Goal: Transaction & Acquisition: Purchase product/service

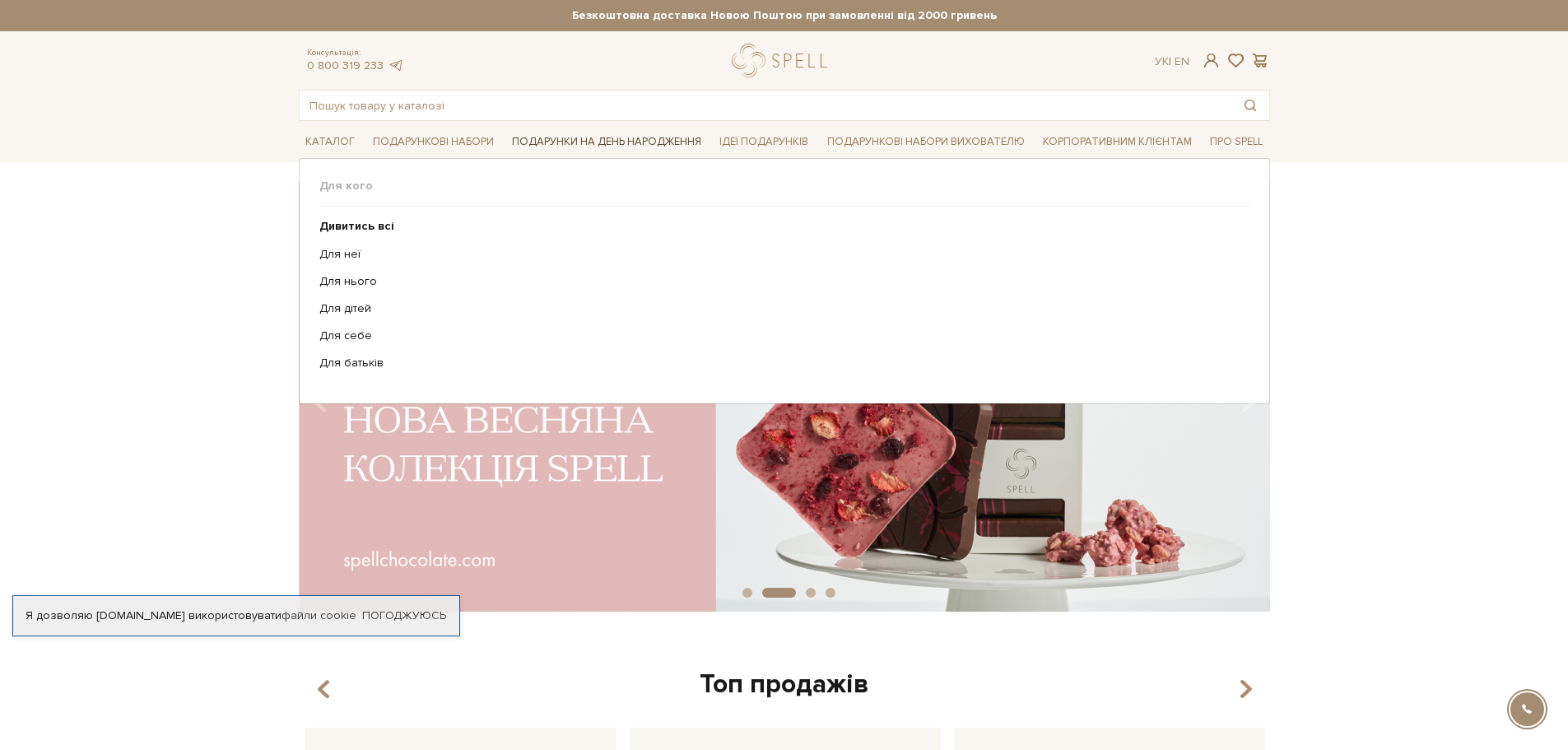
click at [600, 142] on link "Подарунки на День народження" at bounding box center [607, 142] width 203 height 26
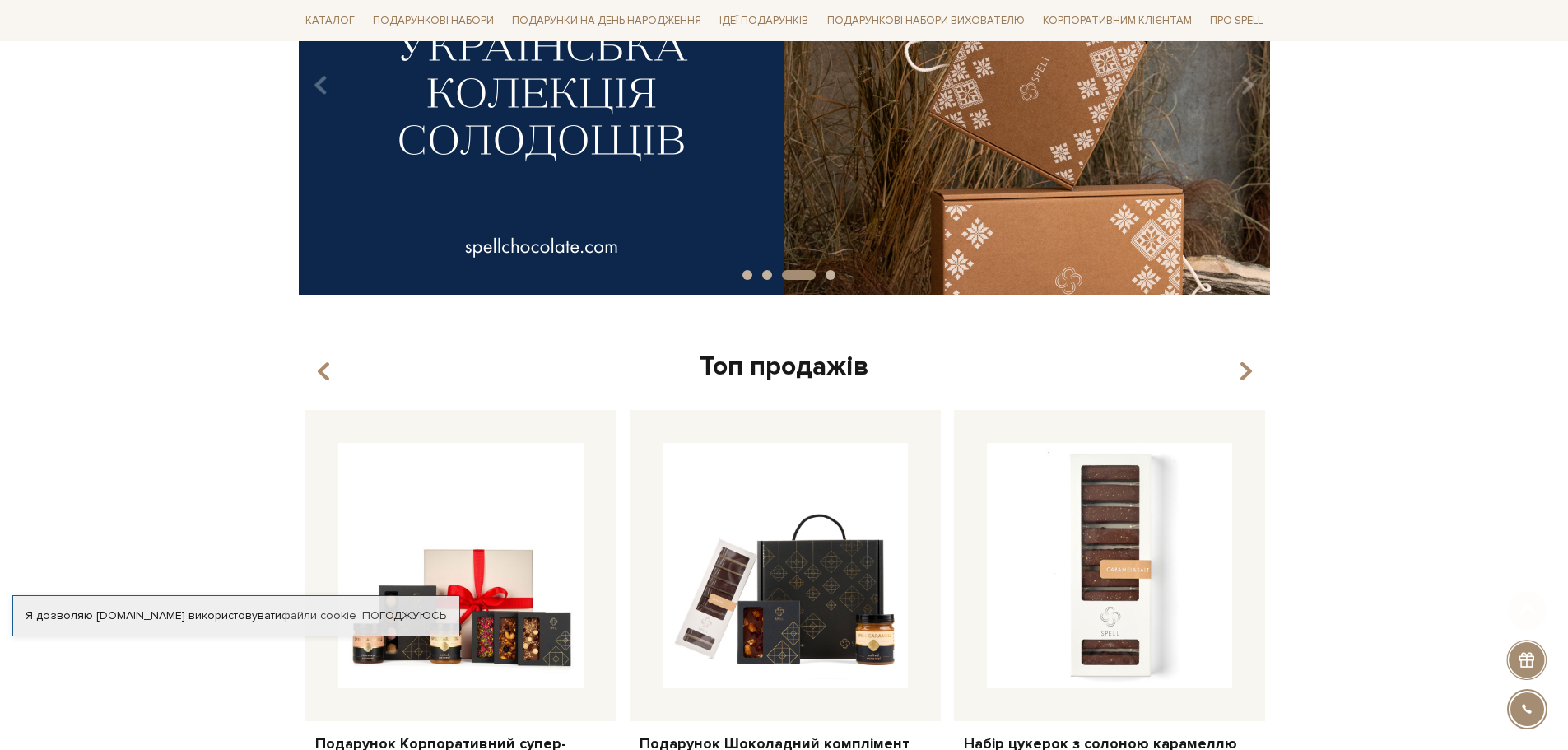
scroll to position [329, 0]
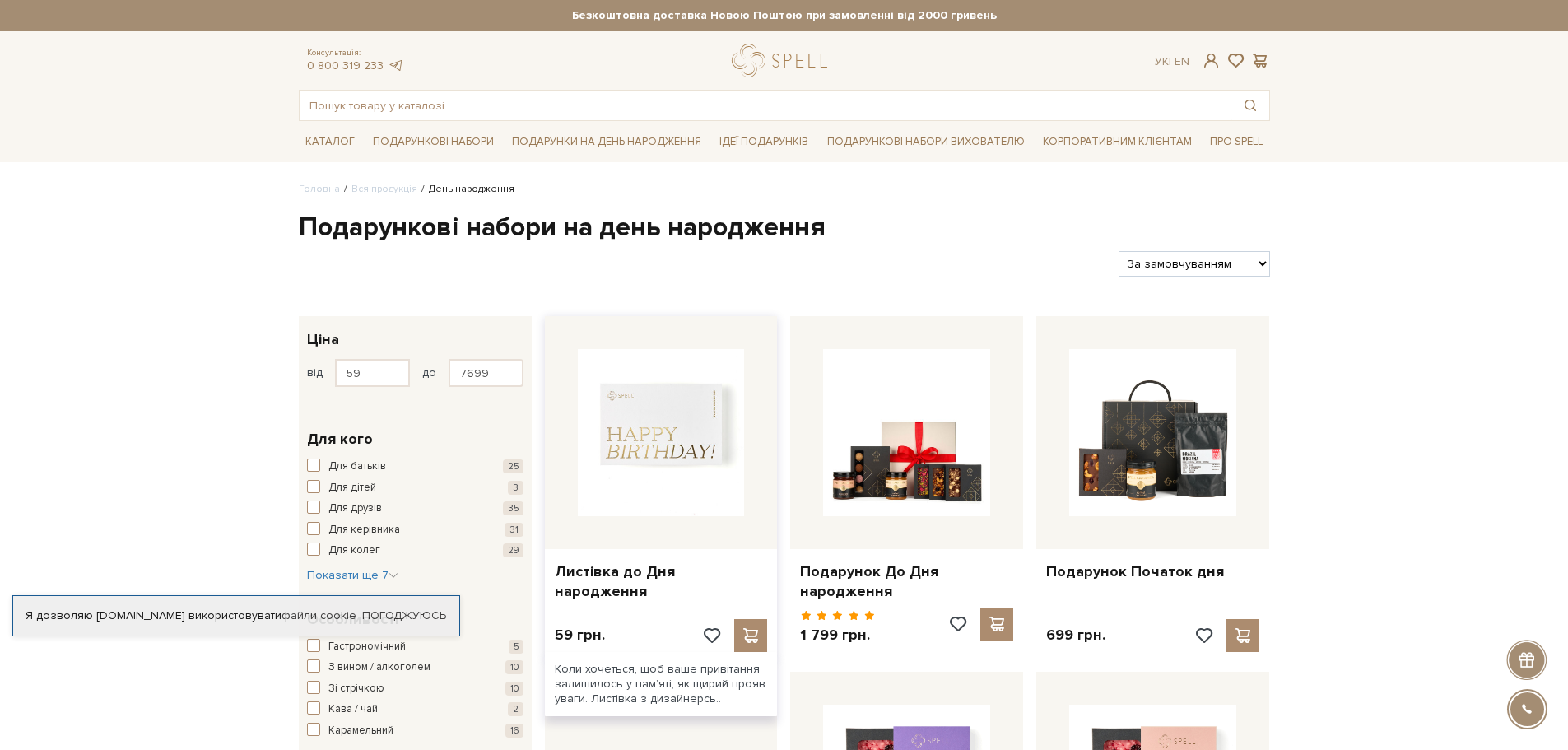
click at [647, 457] on img at bounding box center [661, 432] width 167 height 167
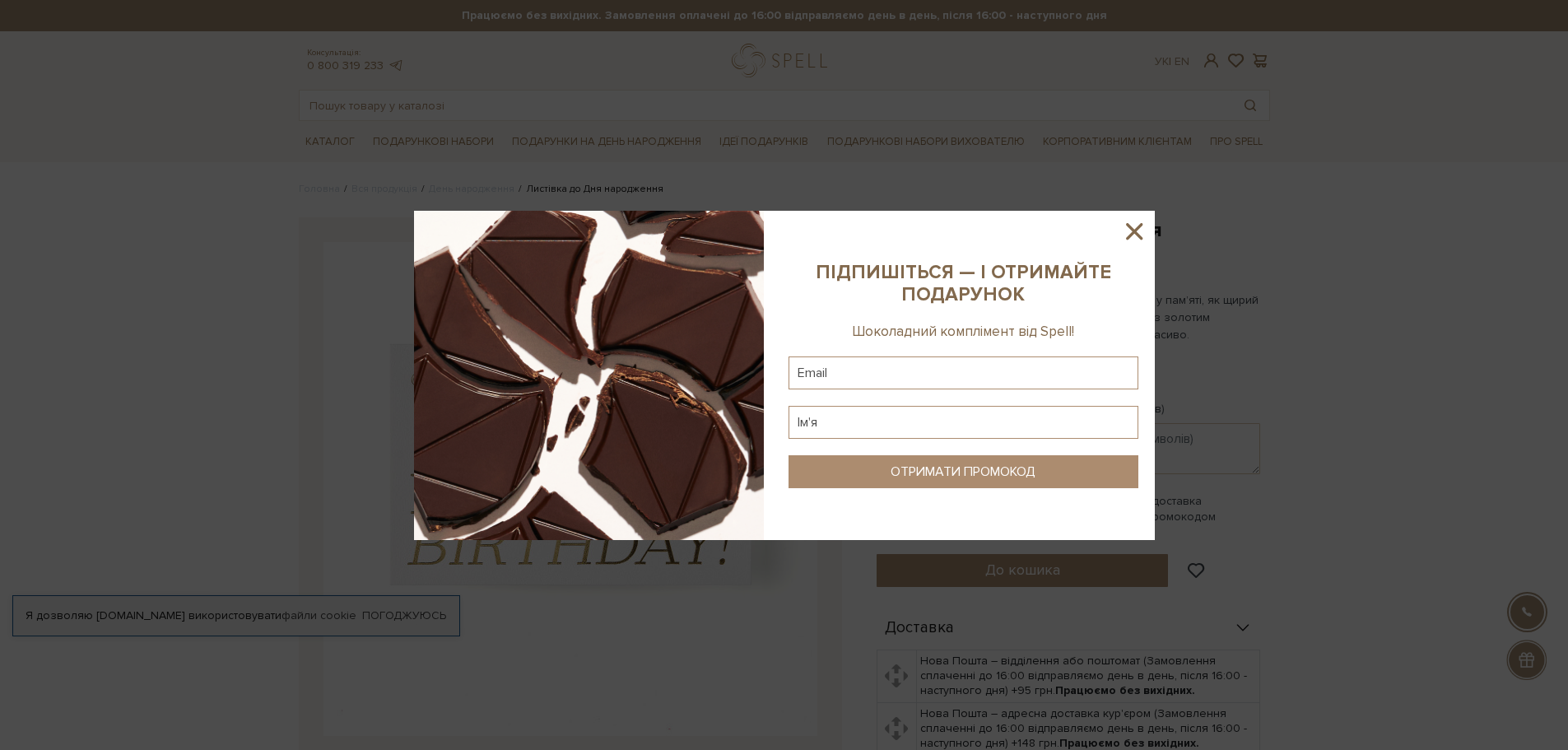
click at [1135, 233] on icon at bounding box center [1135, 231] width 16 height 16
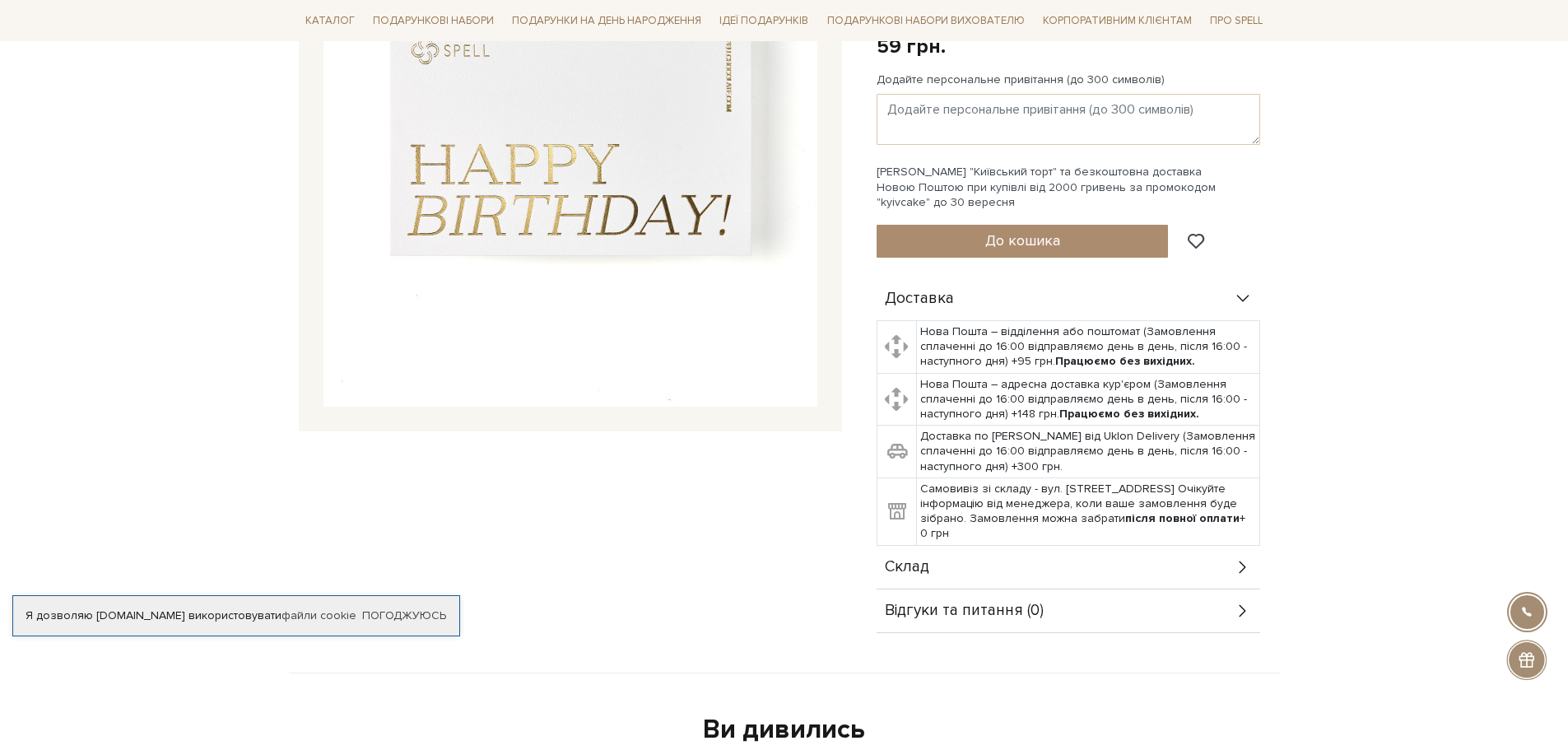
click at [651, 531] on div "Листівка до Дня народження 0/5" at bounding box center [578, 260] width 578 height 745
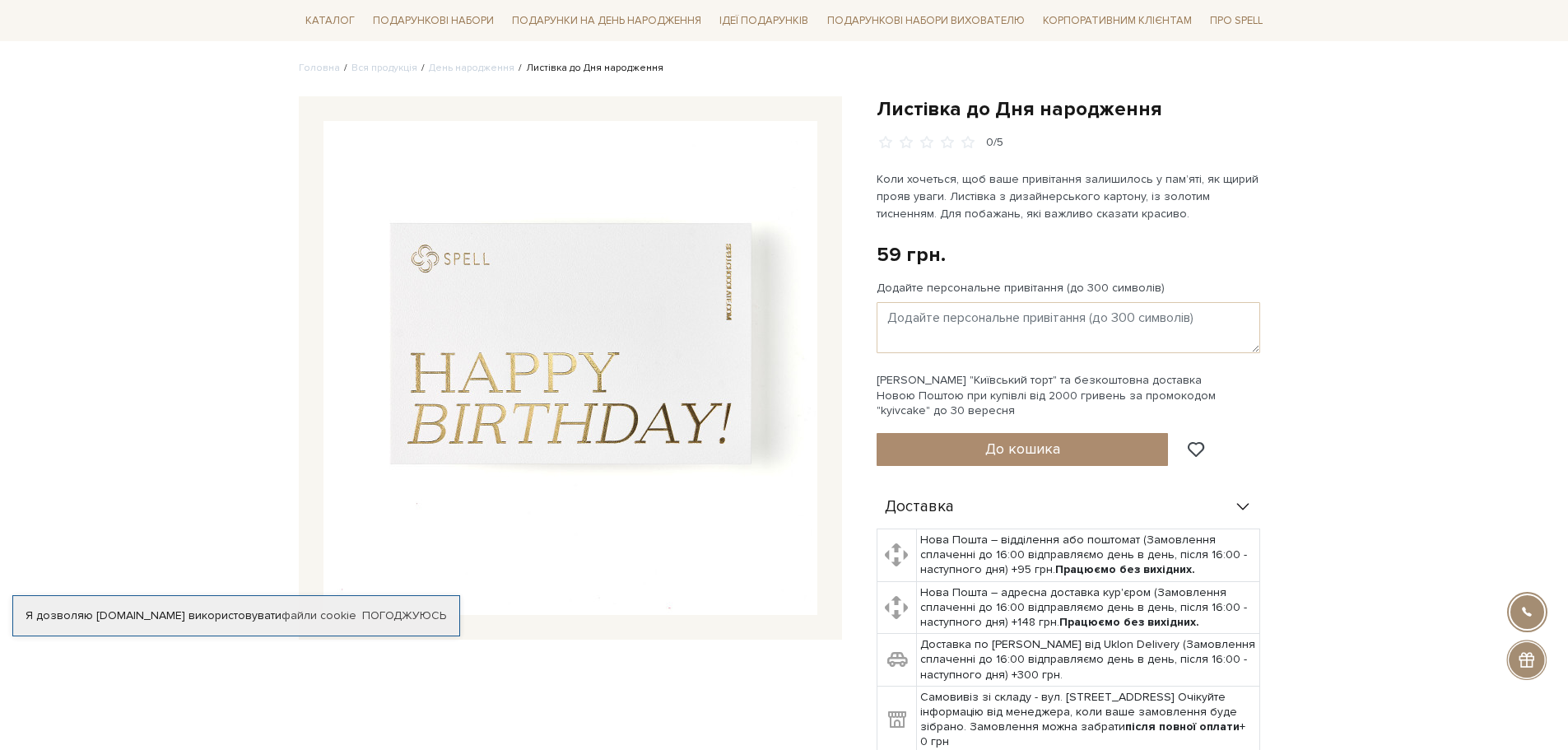
scroll to position [82, 0]
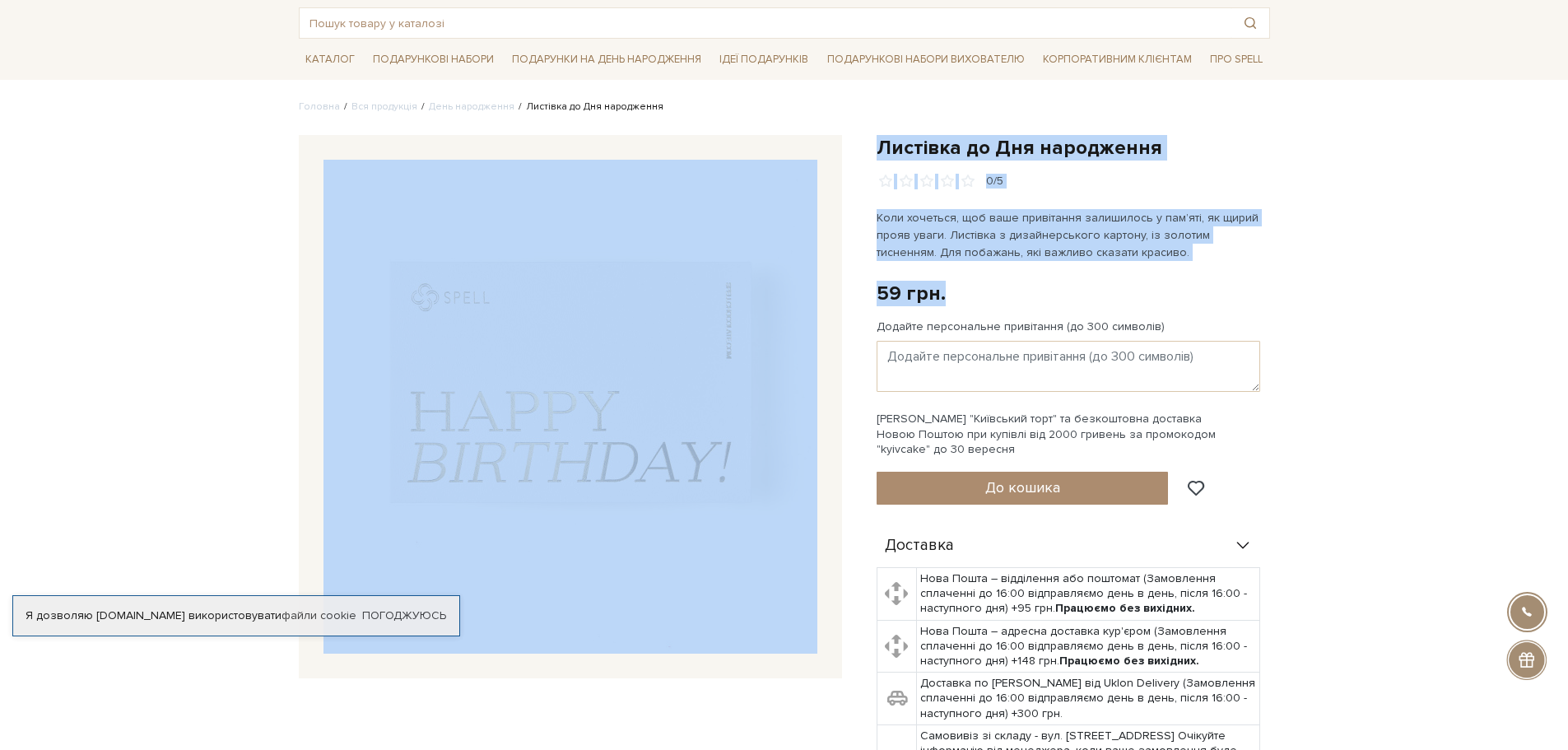
drag, startPoint x: 942, startPoint y: 294, endPoint x: 863, endPoint y: 287, distance: 79.3
click at [863, 287] on div "Листівка до Дня народження 0/5 Листівка до Дня народження 0/5" at bounding box center [785, 528] width 992 height 785
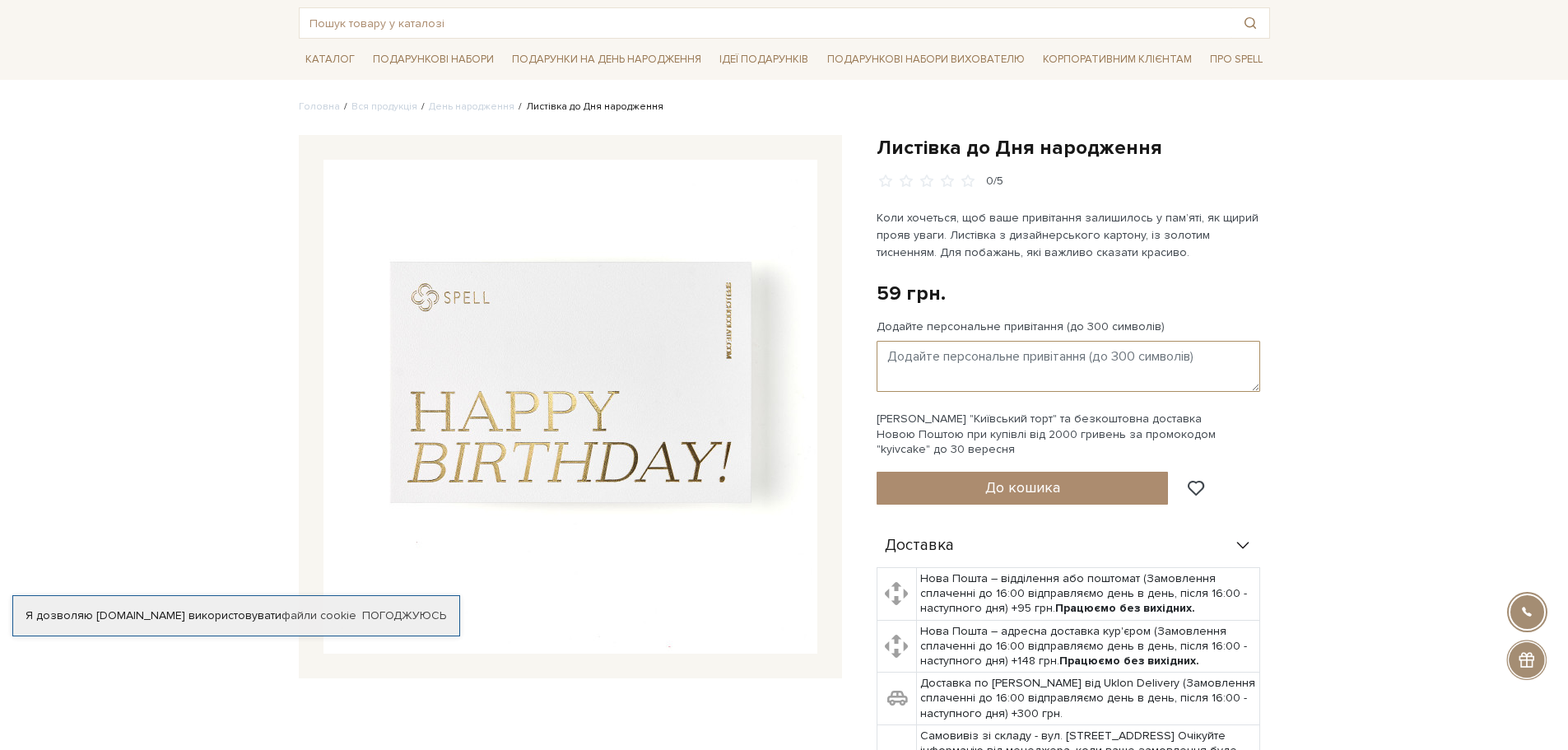
click at [956, 371] on textarea "Додайте персональне привітання (до 300 символів)" at bounding box center [1069, 366] width 384 height 51
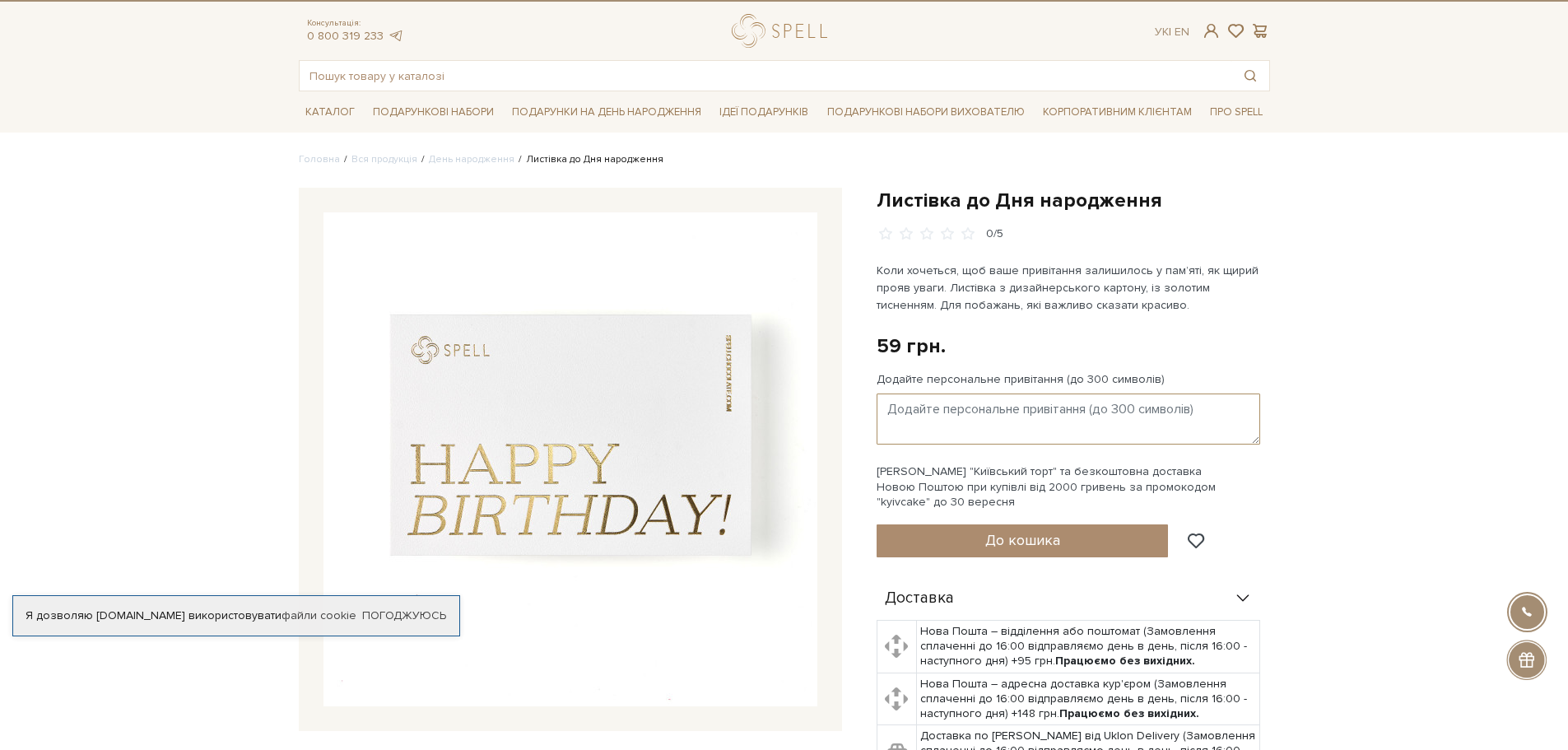
scroll to position [0, 0]
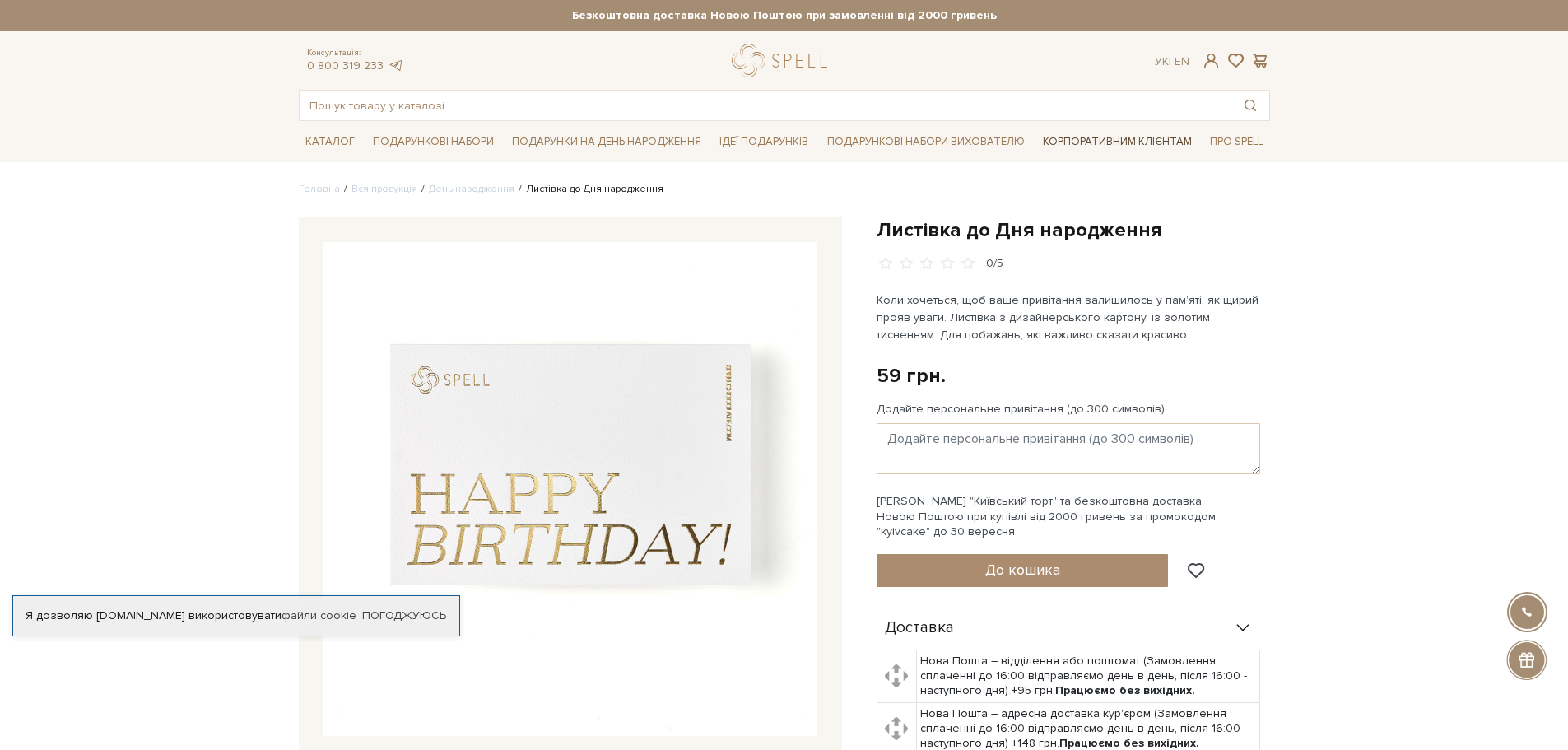
click at [1144, 141] on link "Корпоративним клієнтам" at bounding box center [1118, 142] width 162 height 28
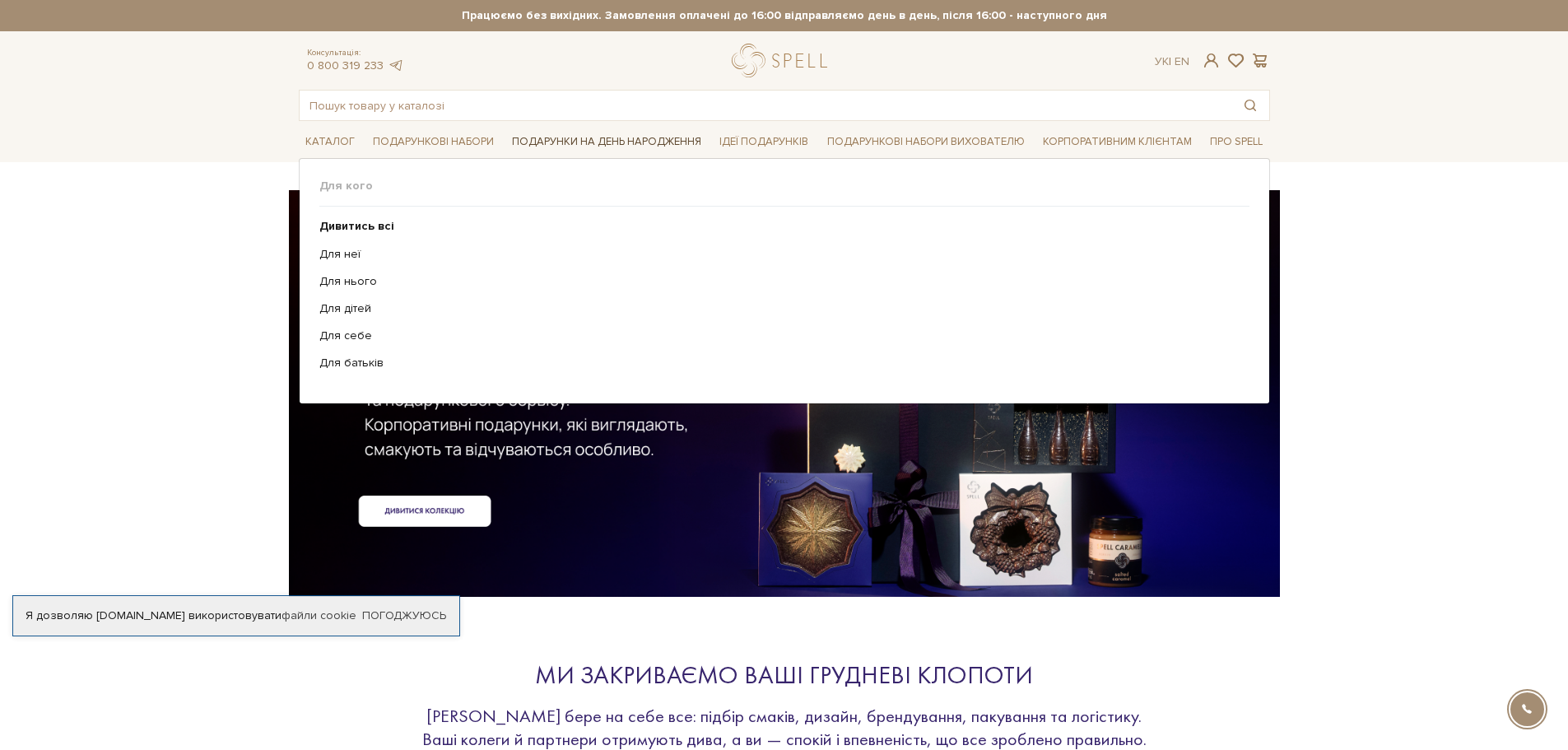
click at [627, 132] on link "Подарунки на День народження" at bounding box center [607, 142] width 203 height 26
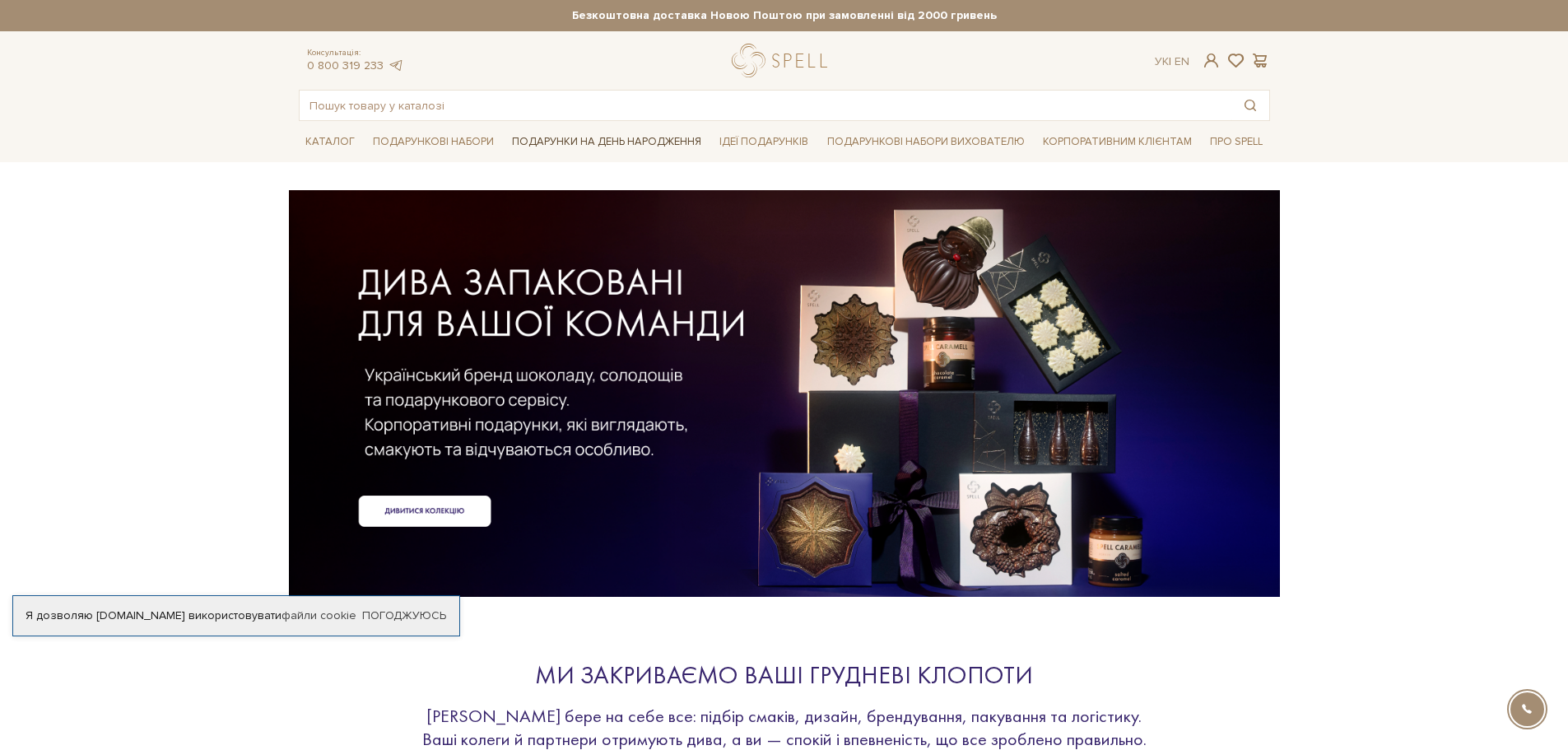
click at [588, 147] on link "Подарунки на День народження" at bounding box center [607, 142] width 203 height 26
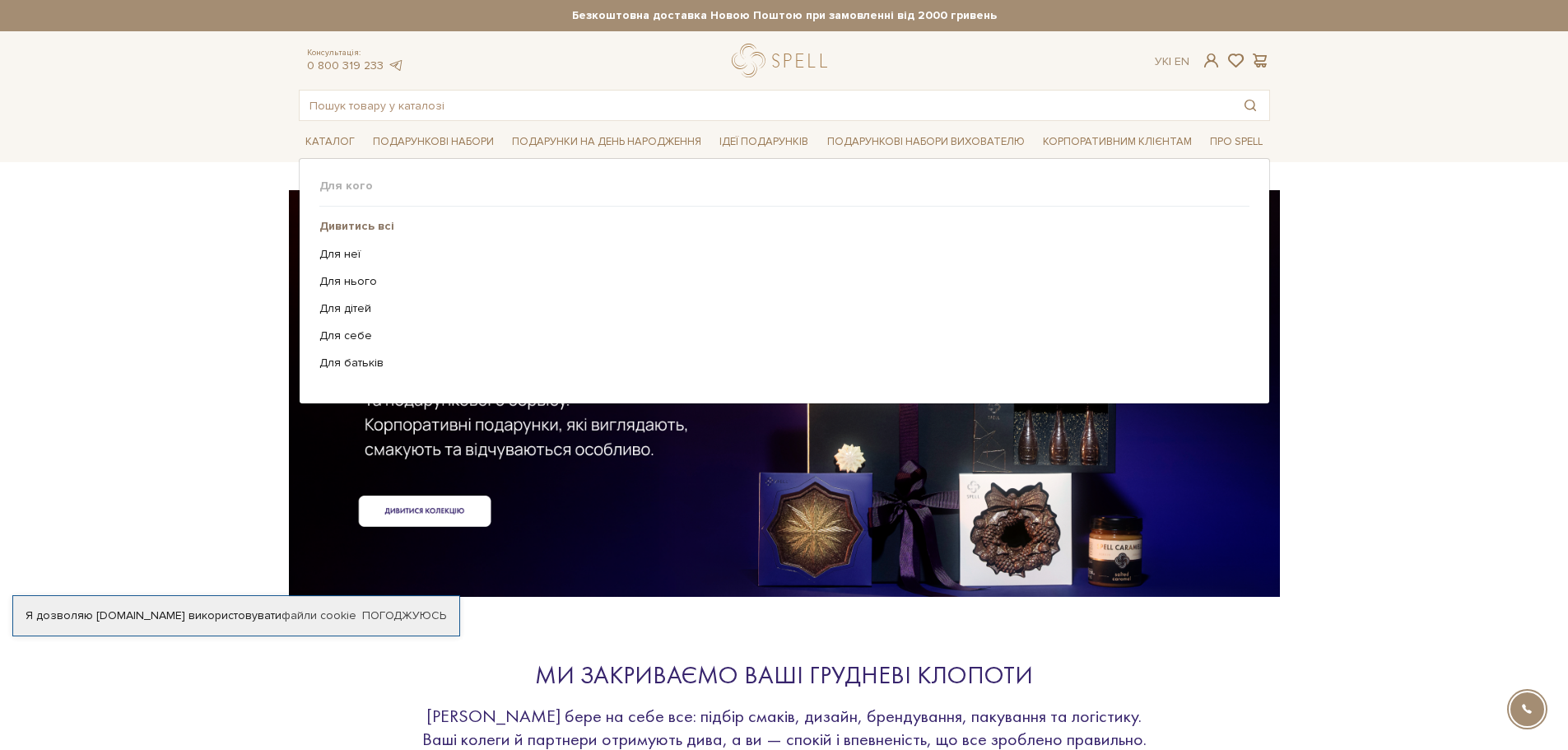
click at [345, 224] on b "Дивитись всі" at bounding box center [357, 226] width 75 height 14
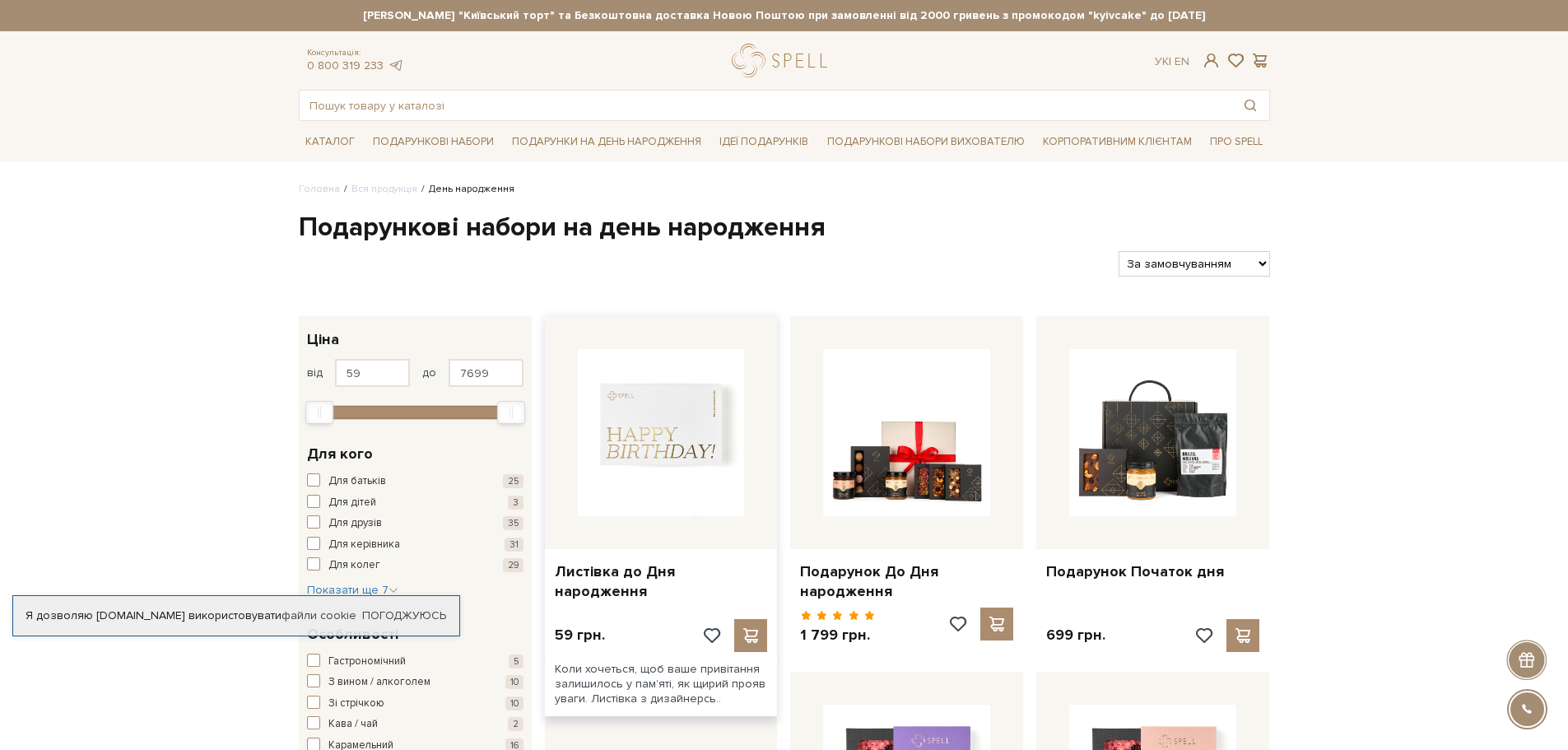
click at [671, 417] on img at bounding box center [661, 432] width 167 height 167
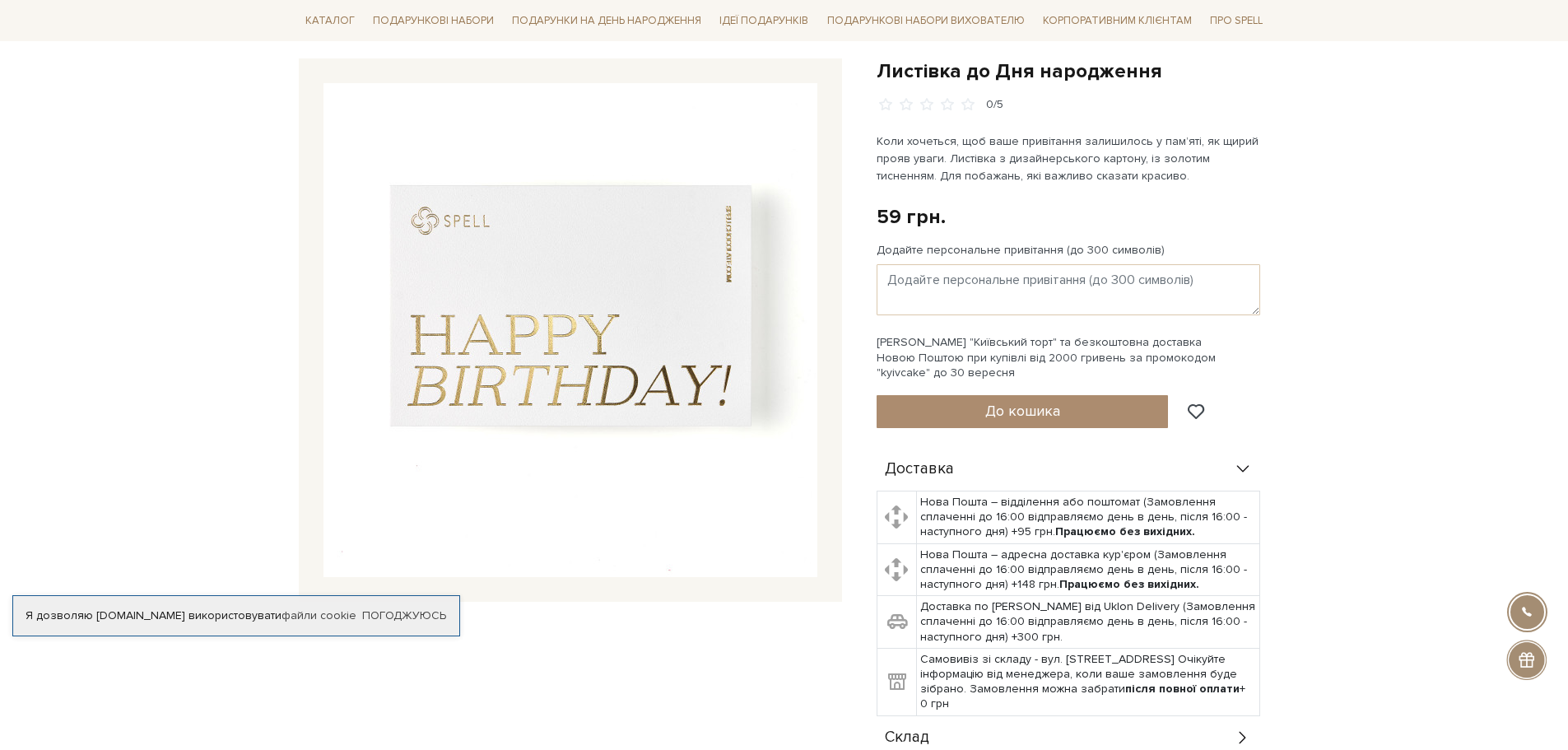
scroll to position [165, 0]
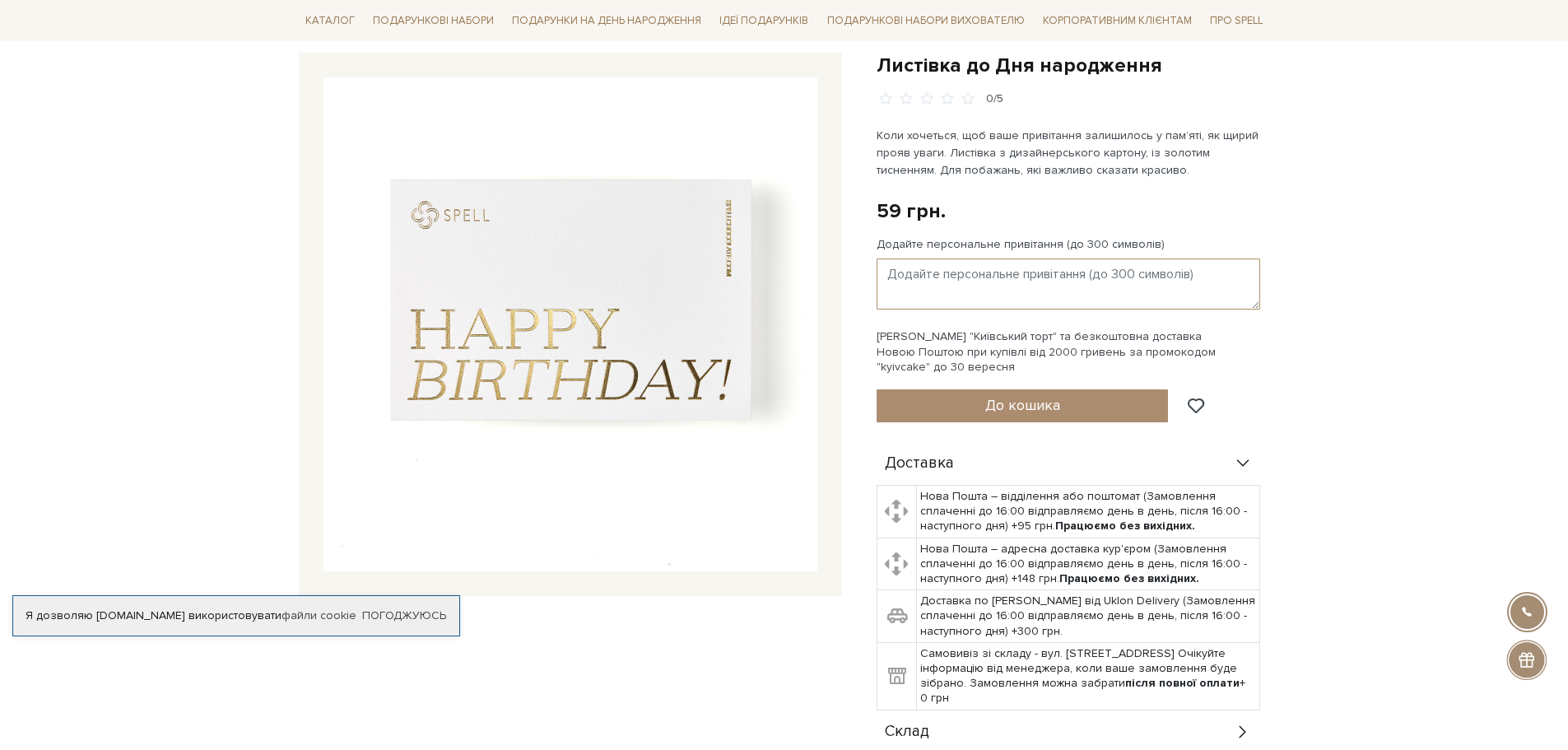
click at [951, 269] on textarea "Додайте персональне привітання (до 300 символів)" at bounding box center [1069, 284] width 384 height 51
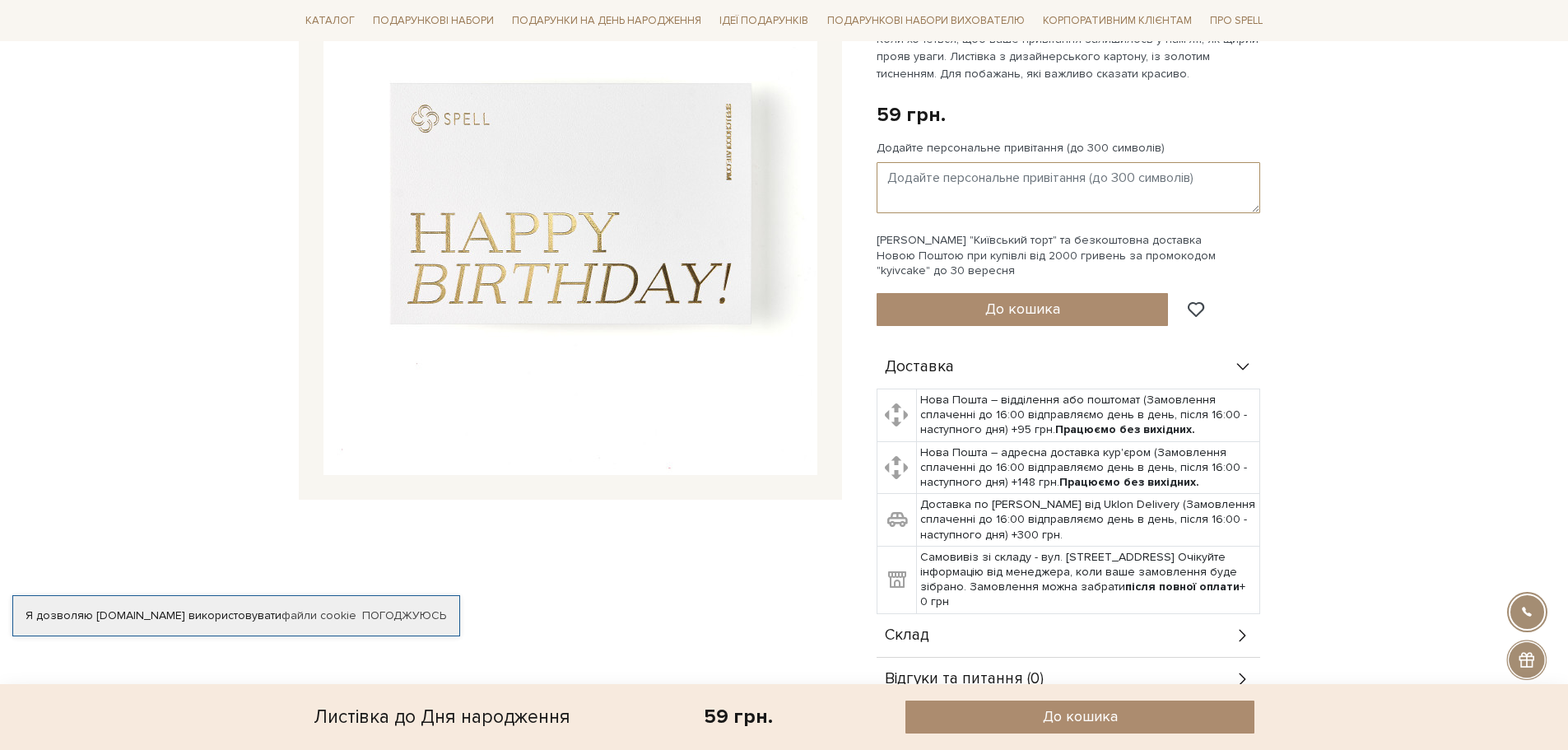
scroll to position [247, 0]
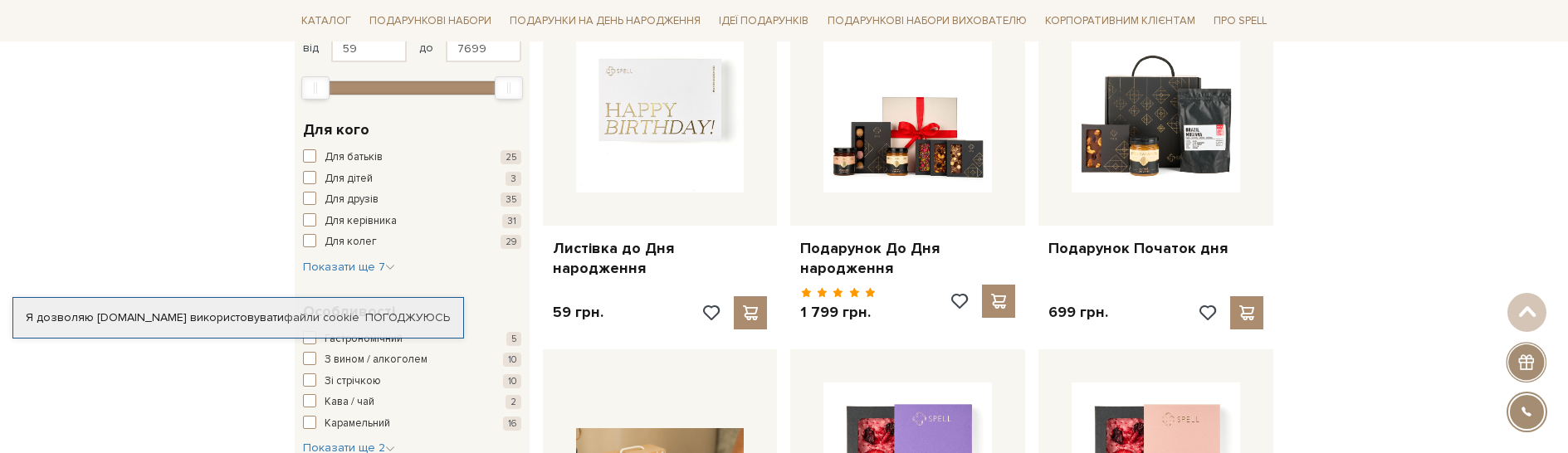
scroll to position [415, 0]
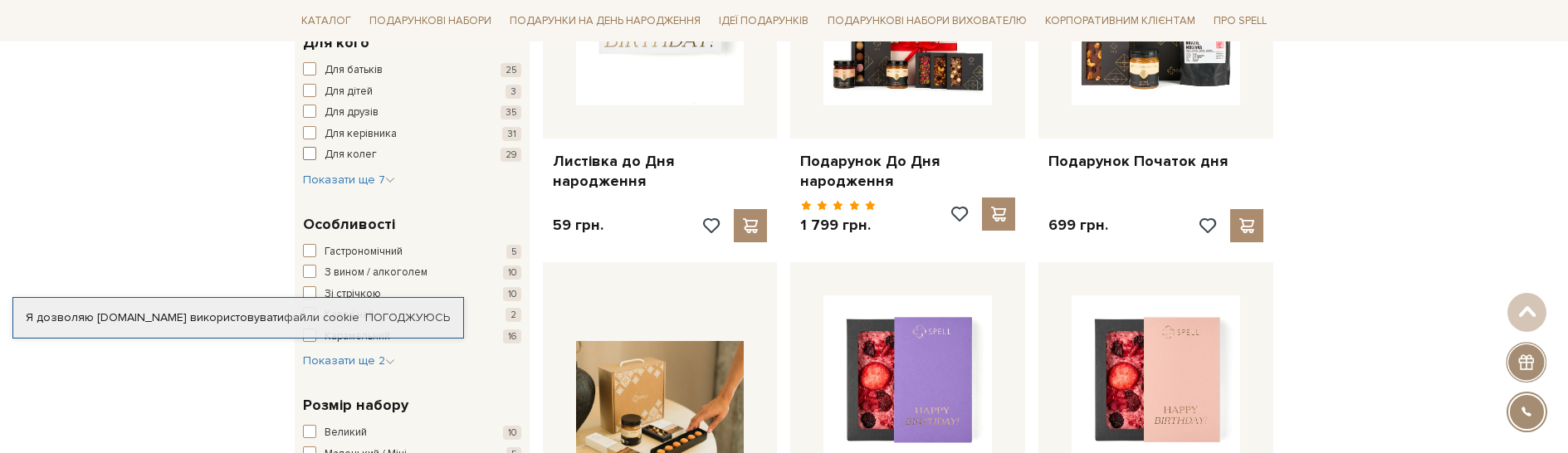
click at [334, 155] on span "Для колег" at bounding box center [350, 155] width 52 height 17
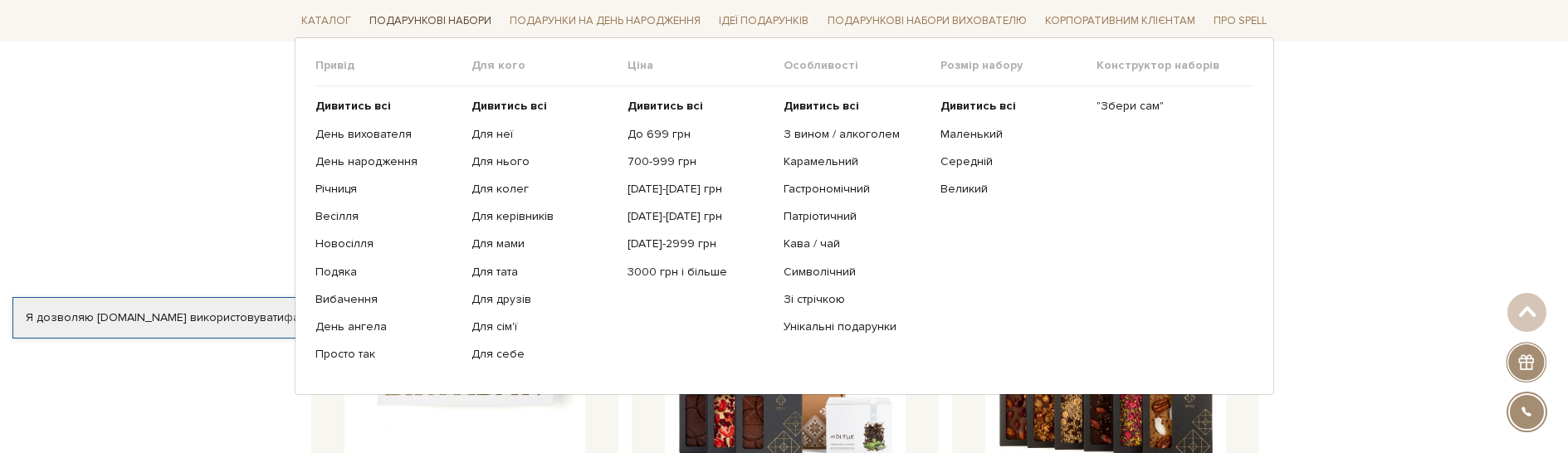
scroll to position [2405, 0]
